Goal: Task Accomplishment & Management: Manage account settings

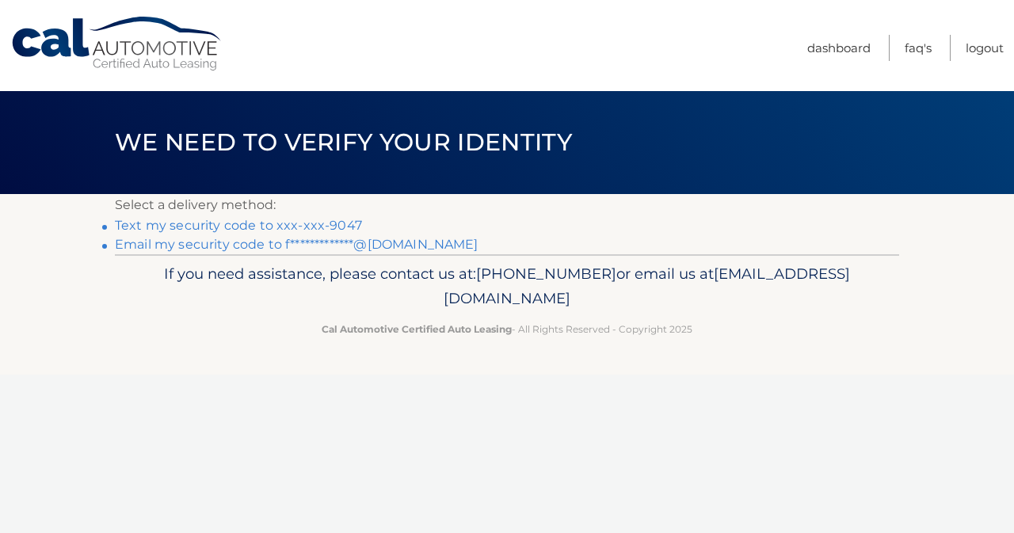
click at [273, 227] on link "Text my security code to xxx-xxx-9047" at bounding box center [238, 225] width 247 height 15
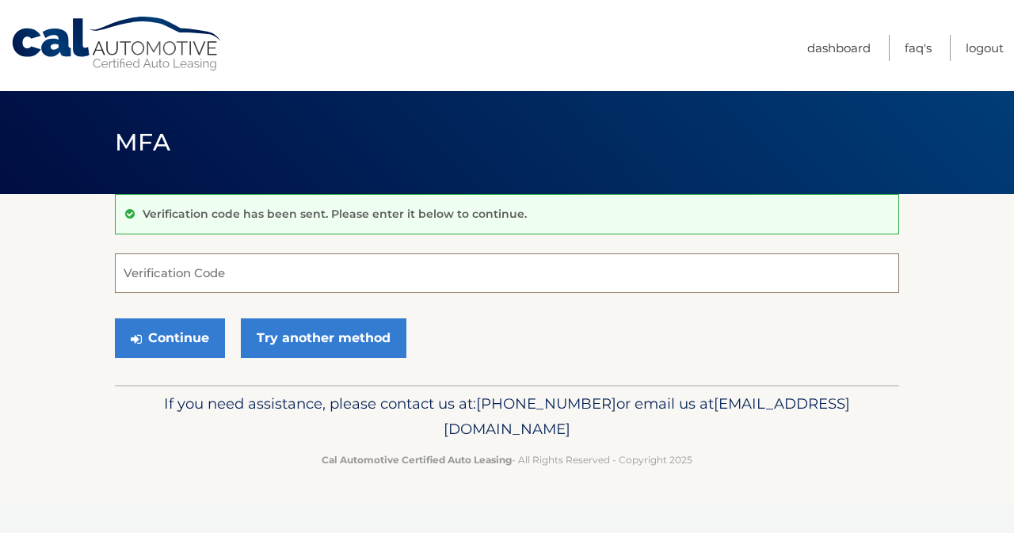
click at [201, 269] on input "Verification Code" at bounding box center [507, 274] width 785 height 40
type input "506058"
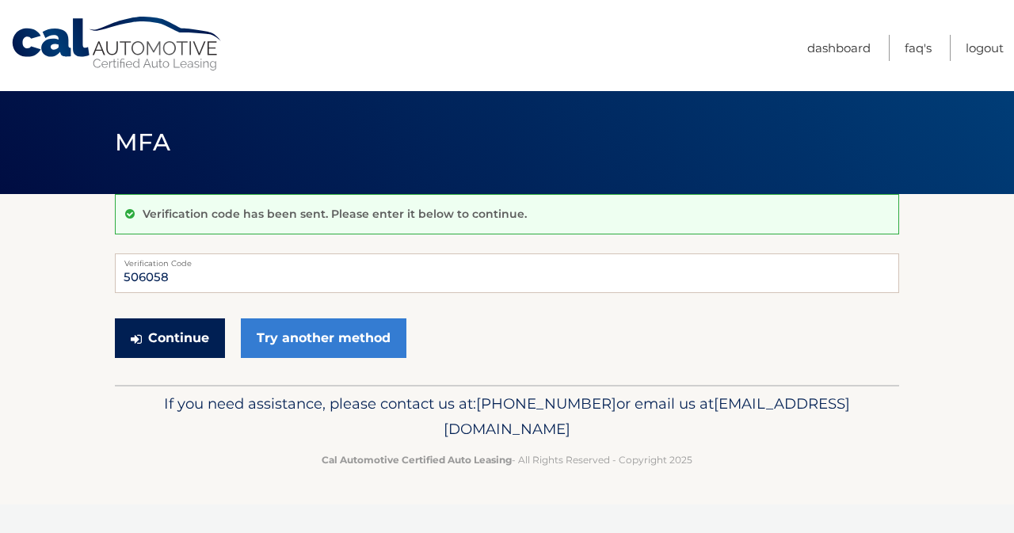
click at [189, 352] on button "Continue" at bounding box center [170, 339] width 110 height 40
click at [154, 337] on button "Continue" at bounding box center [170, 339] width 110 height 40
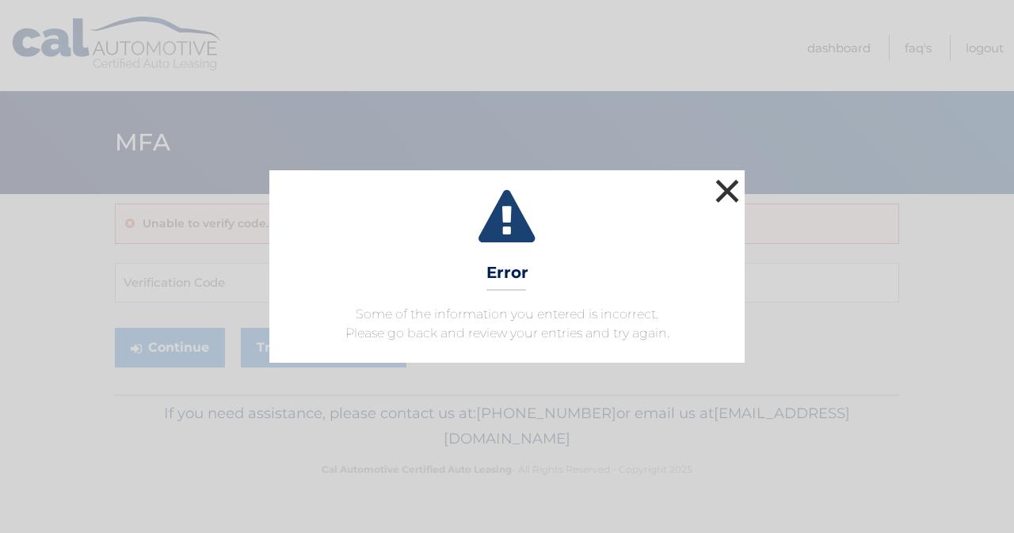
click at [732, 193] on button "×" at bounding box center [728, 191] width 32 height 32
